Goal: Check status: Check status

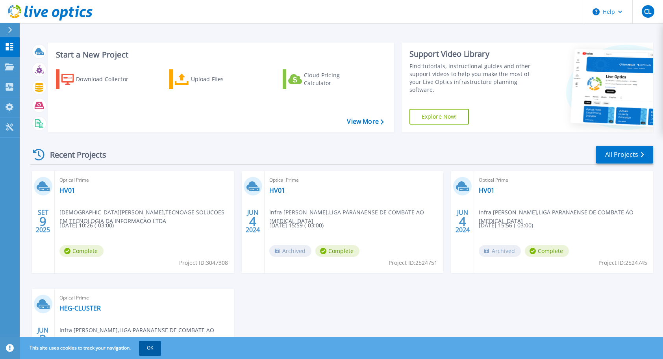
click at [152, 347] on button "OK" at bounding box center [150, 348] width 22 height 14
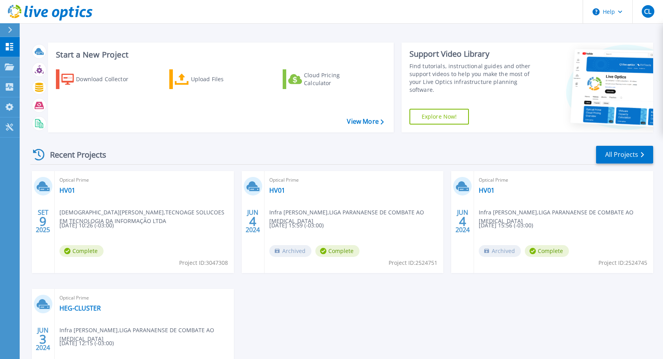
click at [412, 316] on div "SET 9 2025 Optical Prime HV01 Cristiano Lima , TECNOAGE SOLUCOES EM TECNOLOGIA …" at bounding box center [338, 289] width 629 height 236
click at [632, 154] on link "All Projects" at bounding box center [624, 155] width 57 height 18
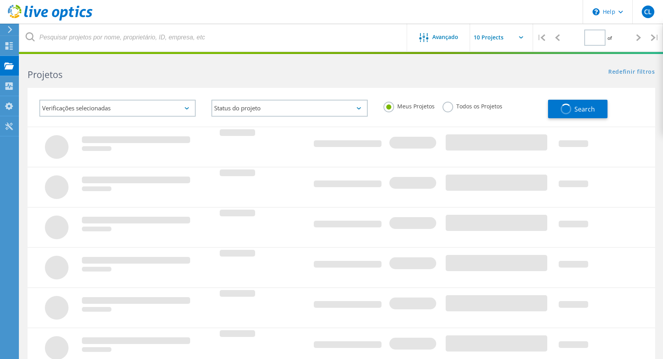
type input "1"
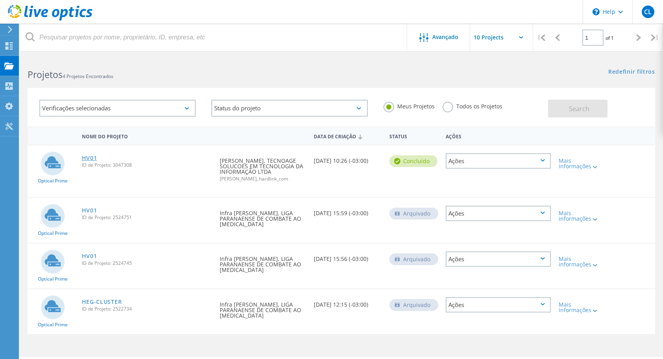
click at [88, 156] on link "HV01" at bounding box center [89, 158] width 15 height 6
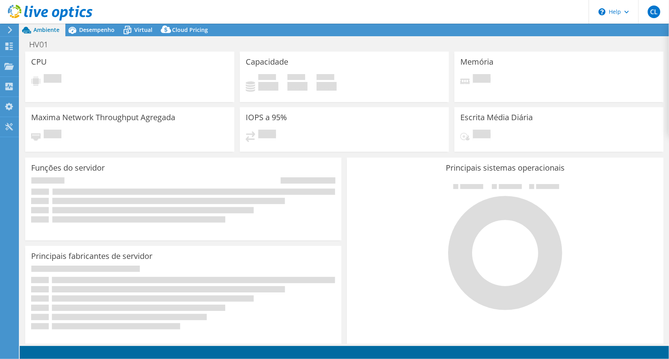
select select "USD"
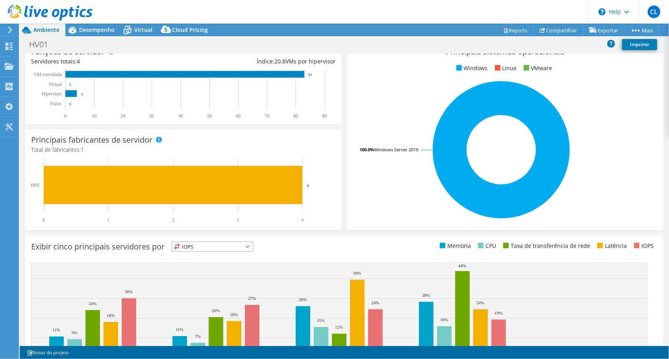
scroll to position [166, 0]
